Goal: Task Accomplishment & Management: Complete application form

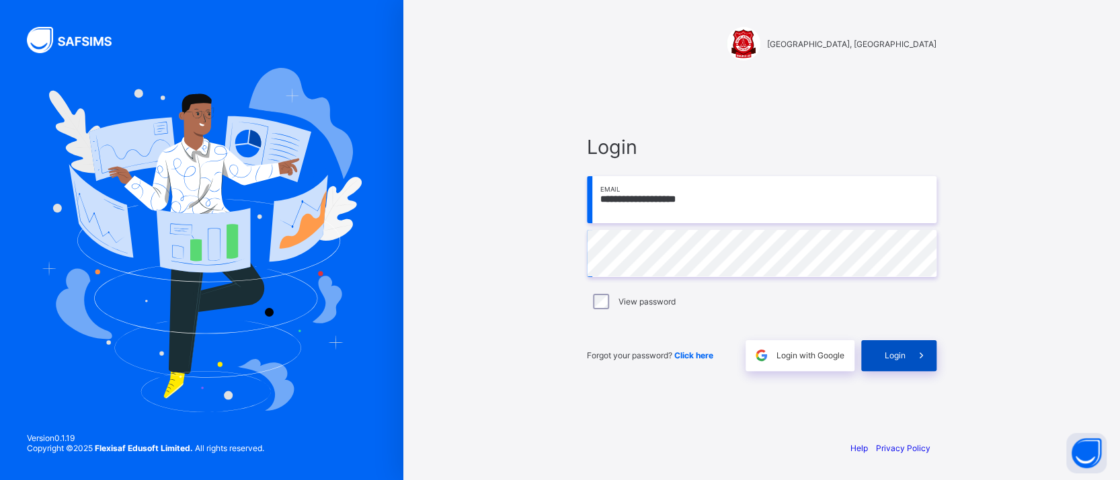
click at [901, 360] on span "Login" at bounding box center [895, 355] width 21 height 10
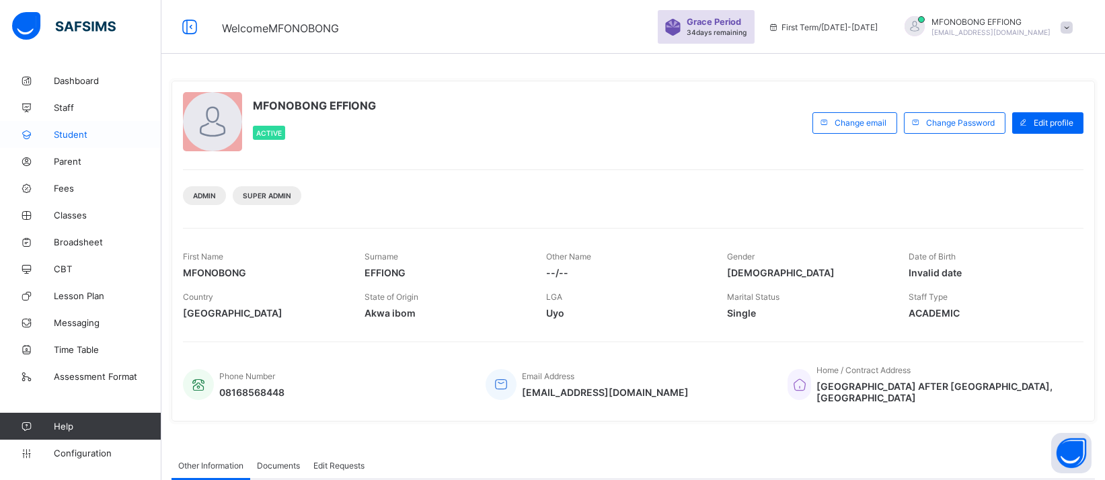
click at [77, 126] on link "Student" at bounding box center [80, 134] width 161 height 27
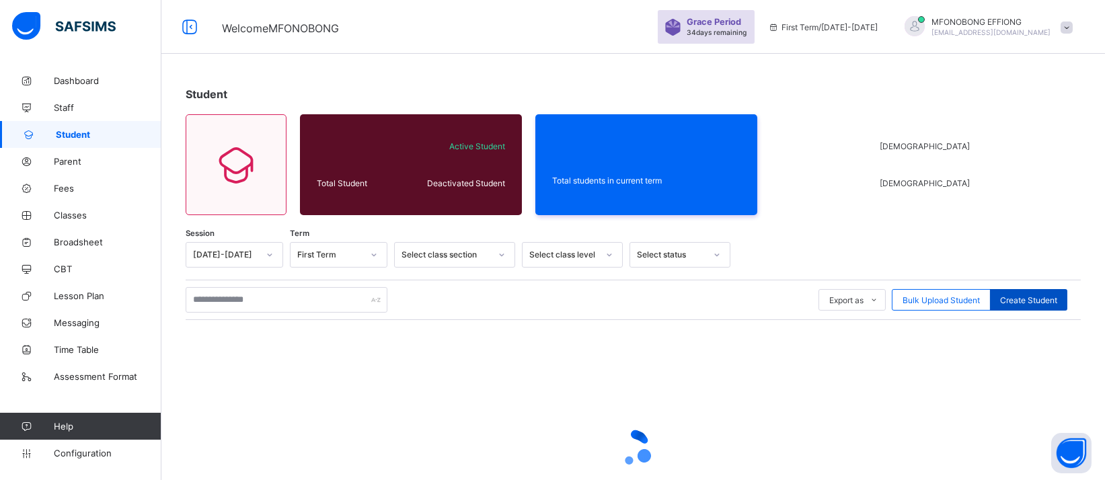
click at [1034, 293] on div "Create Student" at bounding box center [1028, 300] width 77 height 22
select select "**"
